Goal: Participate in discussion

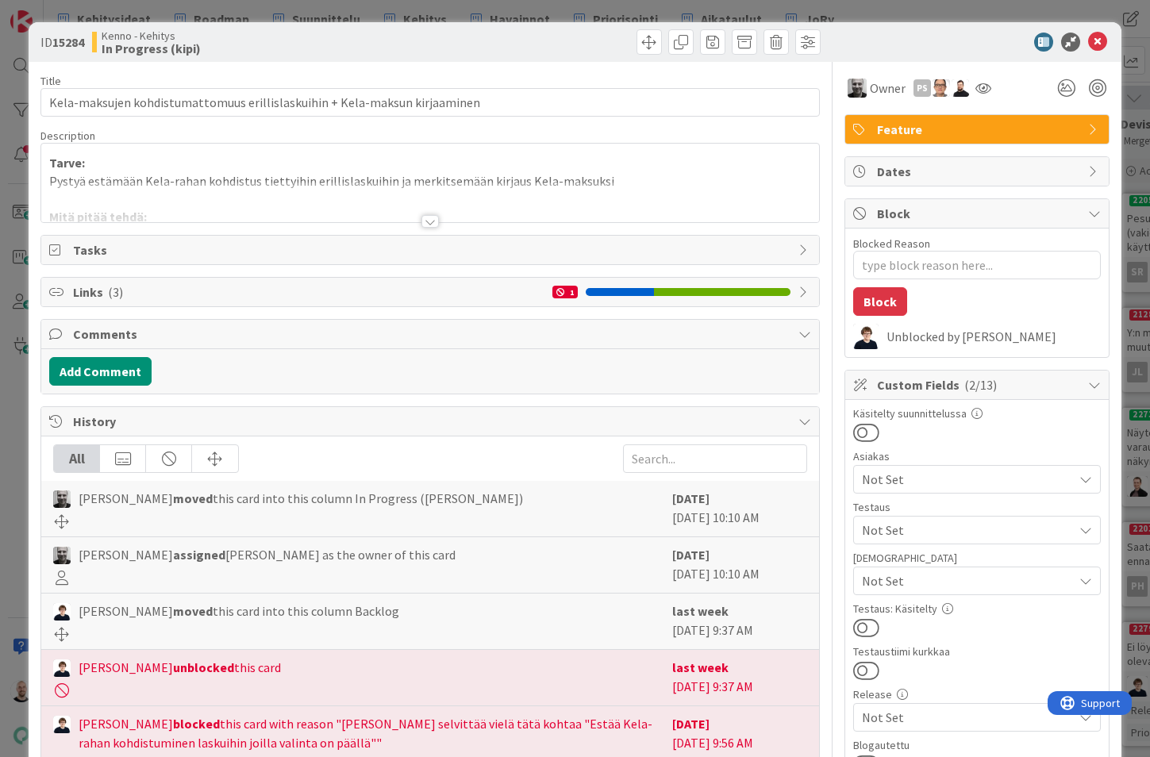
click at [430, 221] on div at bounding box center [429, 221] width 17 height 13
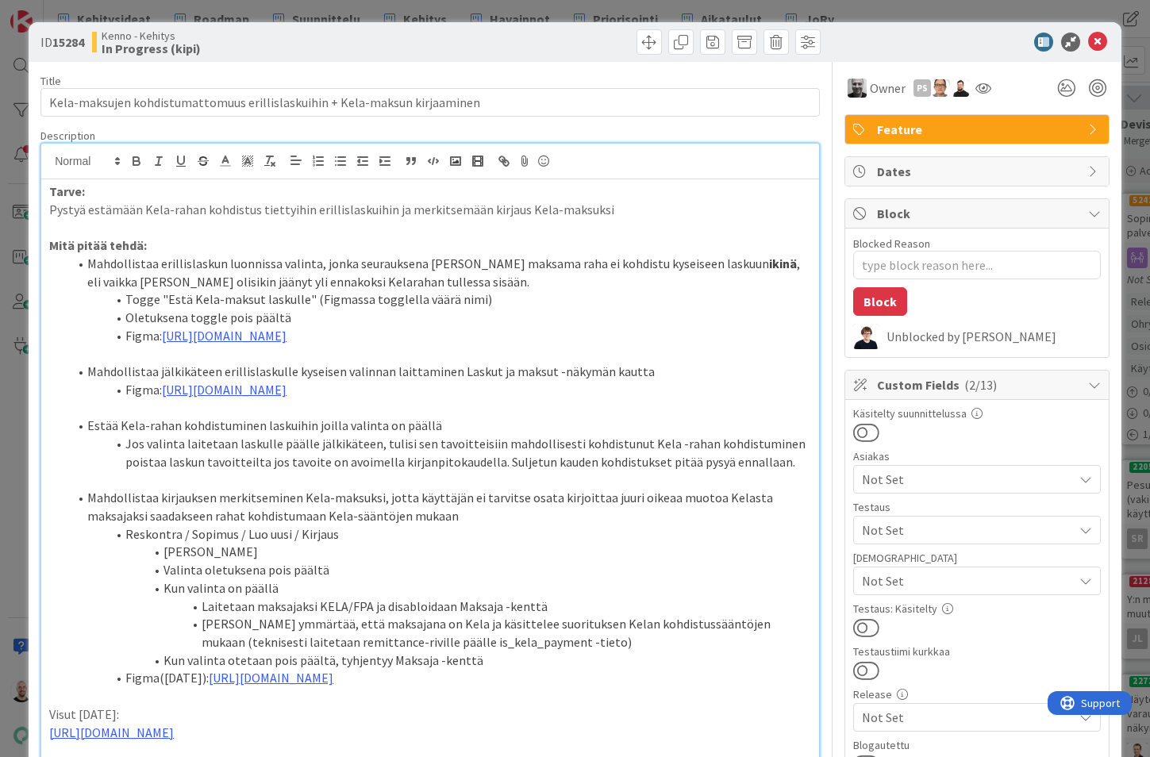
type textarea "x"
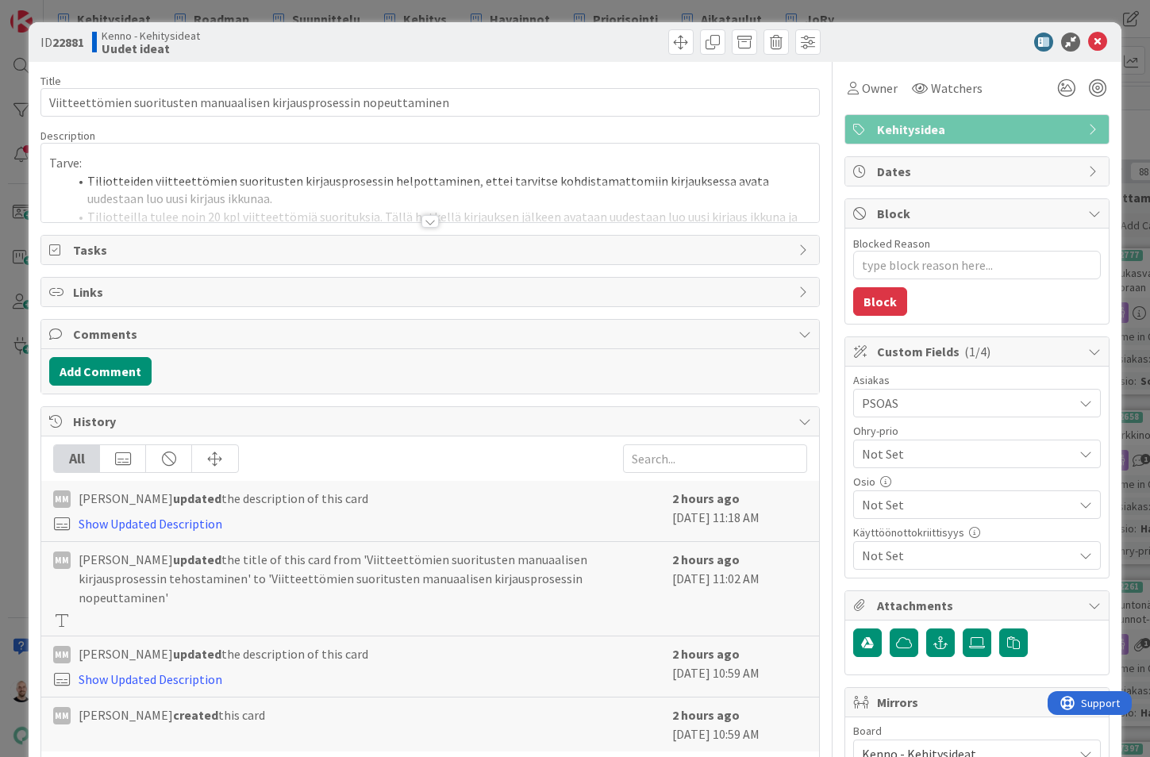
type textarea "x"
click at [431, 224] on div at bounding box center [429, 221] width 17 height 13
type textarea "x"
click at [426, 217] on div at bounding box center [429, 221] width 17 height 13
type textarea "x"
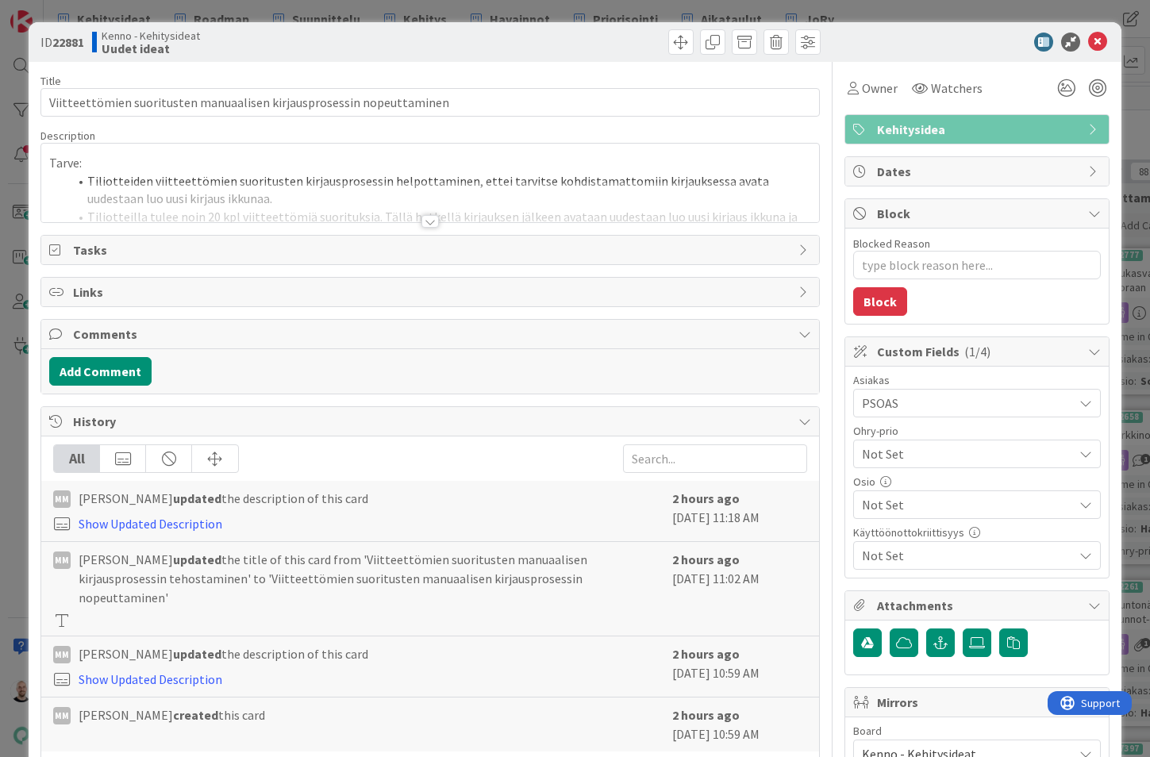
click at [433, 222] on div at bounding box center [429, 221] width 17 height 13
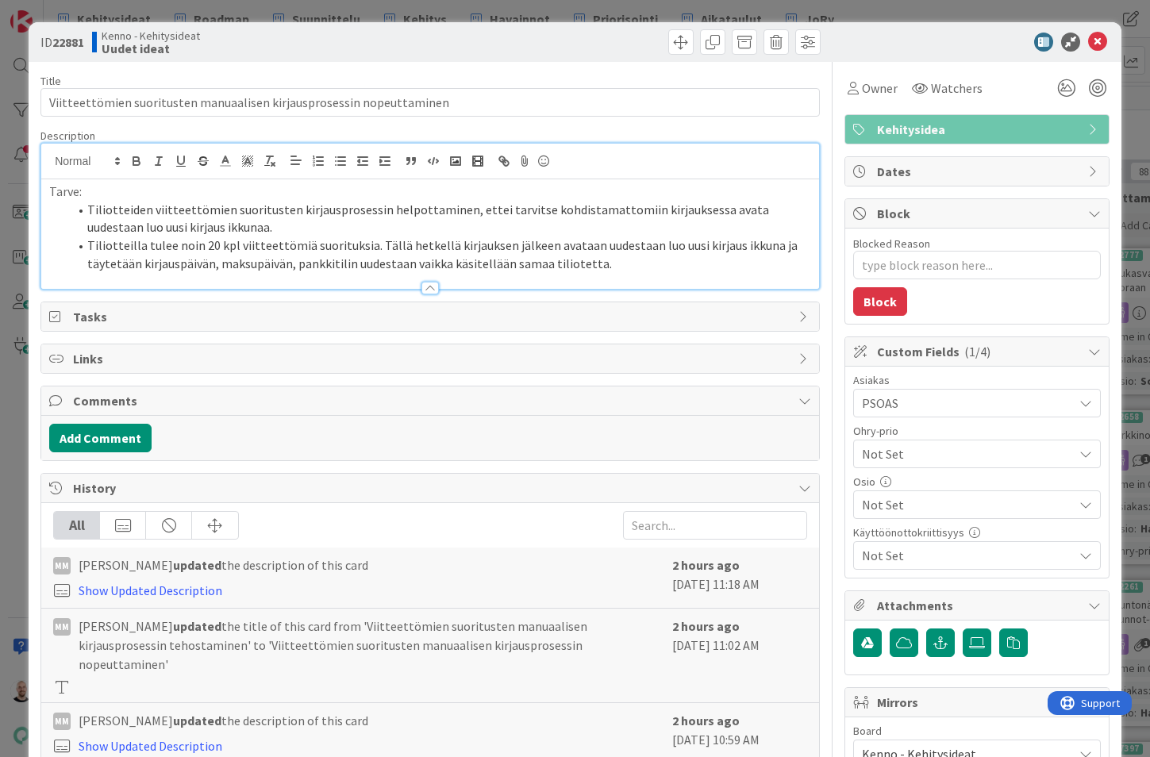
click at [649, 258] on li "Tiliotteilla tulee noin 20 kpl viitteettömiä suorituksia. Tällä hetkellä kirjau…" at bounding box center [439, 255] width 743 height 36
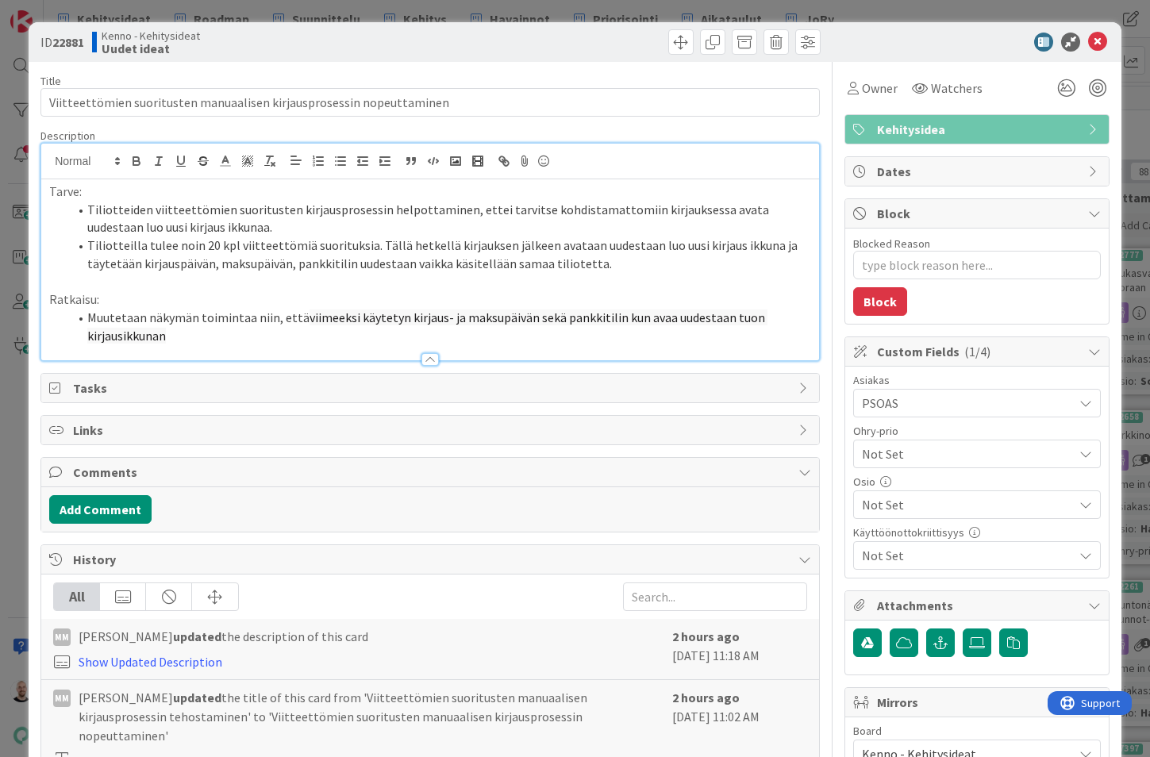
click at [300, 312] on li "Muutetaan näkymän toimintaa niin, että viimeeksi käytetyn kirjaus- ja maksupäiv…" at bounding box center [439, 327] width 743 height 36
click at [192, 333] on li "Muutetaan näkymän toimintaa niin, että se muistaa viimeeksi käytetyn kirjaus- j…" at bounding box center [439, 327] width 743 height 36
click at [397, 313] on span "viimeeksi käytetyn kirjaus- ja maksupäivän sekä pankkitilin kun avaa uudestaan …" at bounding box center [443, 327] width 713 height 34
click at [168, 331] on span "viimeksi käytetyn kirjaus- ja maksupäivän sekä pankkitilin kun avaa uudestaan t…" at bounding box center [440, 327] width 706 height 34
click at [310, 332] on span "viimeksi käytetyn kirjaus- ja maksupäivän sekä pankkitilin kun avaa uudestaan t…" at bounding box center [440, 327] width 706 height 34
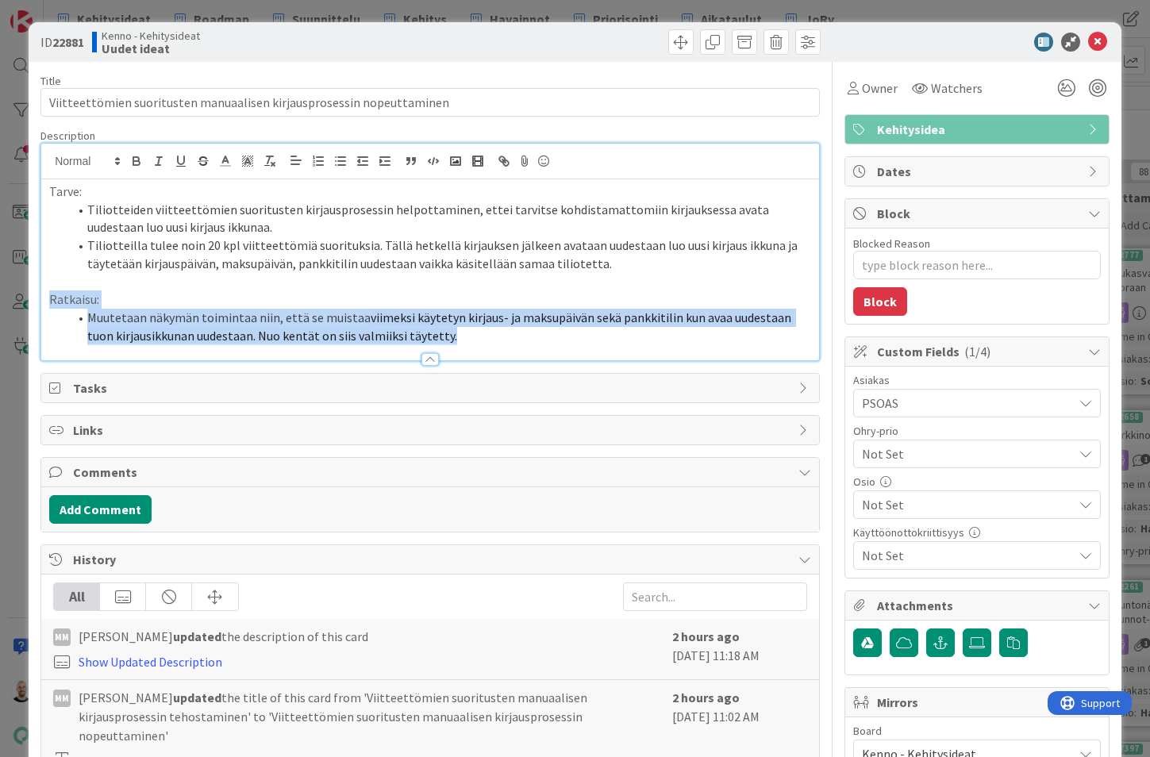
drag, startPoint x: 437, startPoint y: 333, endPoint x: 33, endPoint y: 298, distance: 405.5
click at [33, 298] on div "ID 22881 Kenno - Kehitysideat Uudet ideat Title 69 / 128 Viitteettömien suoritu…" at bounding box center [575, 552] width 1093 height 1061
click at [272, 163] on line "button" at bounding box center [272, 164] width 3 height 3
click at [105, 323] on p "Muutetaan näkymän toimintaa niin, että se muistaa viimeksi käytetyn kirjaus- ja…" at bounding box center [430, 327] width 762 height 36
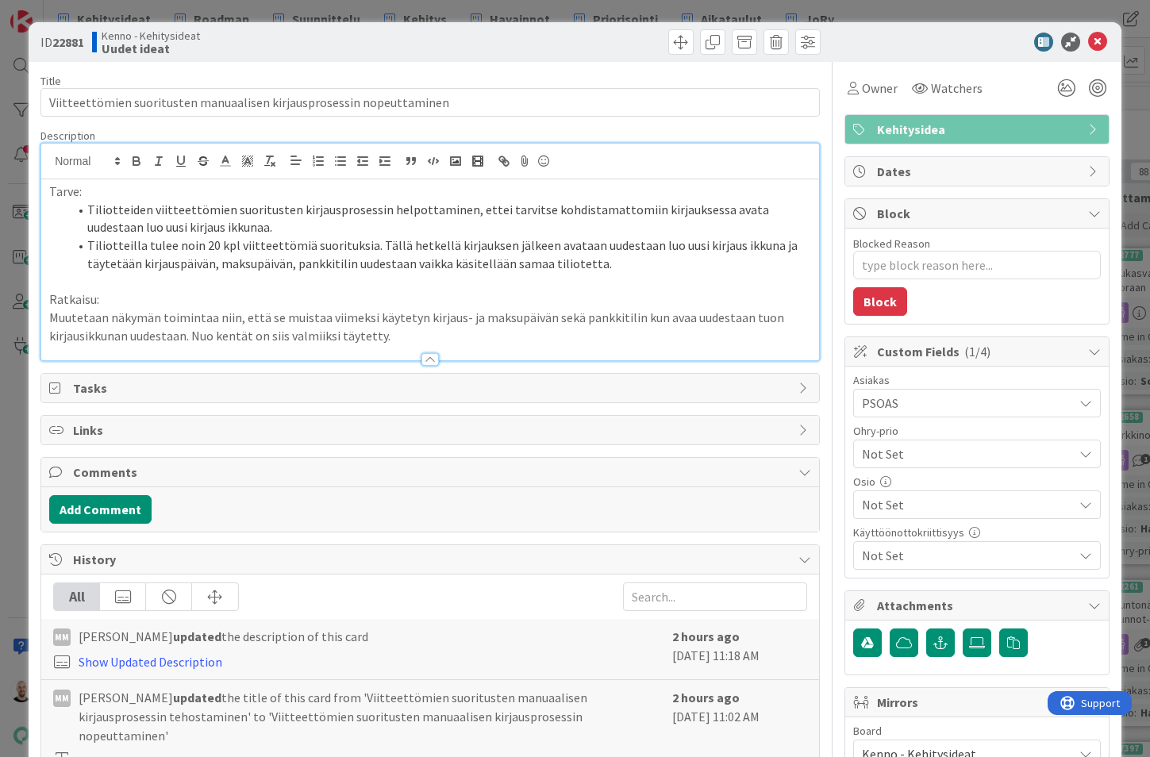
click at [49, 313] on p "Muutetaan näkymän toimintaa niin, että se muistaa viimeksi käytetyn kirjaus- ja…" at bounding box center [430, 327] width 762 height 36
click at [264, 302] on p "Ratkaisu:" at bounding box center [430, 299] width 762 height 18
type textarea "x"
click at [926, 13] on div "ID 22881 Kenno - Kehitysideat Uudet ideat Title 69 / 128 Viitteettömien suoritu…" at bounding box center [575, 378] width 1150 height 757
